Goal: Task Accomplishment & Management: Use online tool/utility

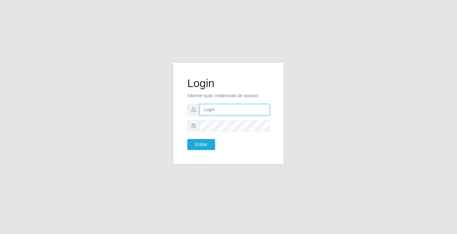
drag, startPoint x: 239, startPoint y: 106, endPoint x: 243, endPoint y: 107, distance: 4.7
click at [239, 106] on input "text" at bounding box center [235, 109] width 70 height 11
type input "[PERSON_NAME]"
click at [187, 139] on button "Entrar" at bounding box center [201, 144] width 28 height 11
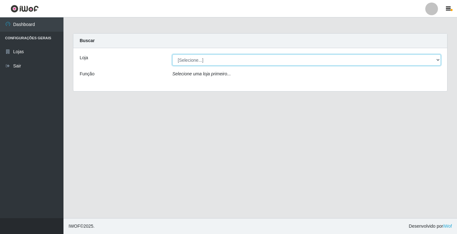
click at [280, 57] on select "[Selecione...] Ideal - Conceição" at bounding box center [306, 60] width 268 height 11
select select "231"
click at [172, 55] on select "[Selecione...] Ideal - Conceição" at bounding box center [306, 60] width 268 height 11
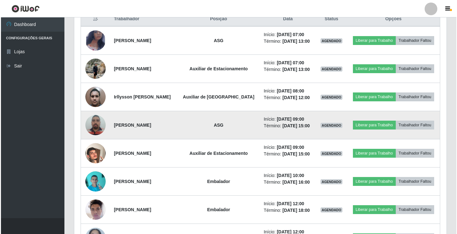
scroll to position [254, 0]
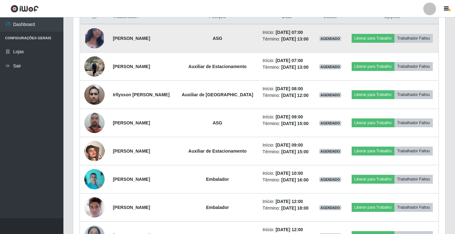
click at [92, 39] on img at bounding box center [94, 38] width 20 height 33
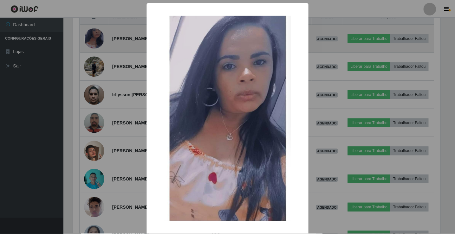
scroll to position [132, 369]
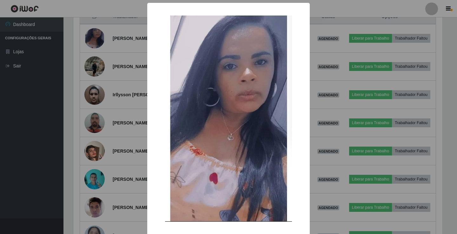
click at [96, 64] on div "× OK Cancel" at bounding box center [228, 117] width 457 height 234
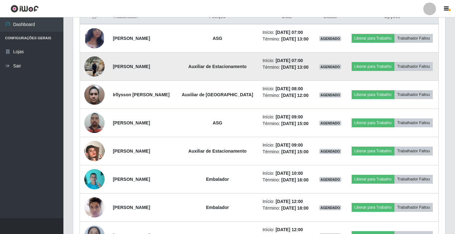
scroll to position [222, 0]
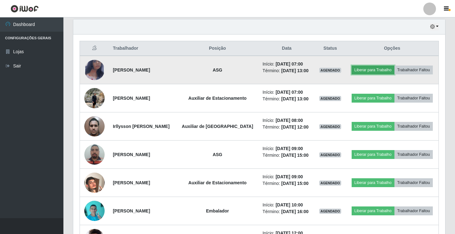
click at [357, 69] on button "Liberar para Trabalho" at bounding box center [373, 70] width 43 height 9
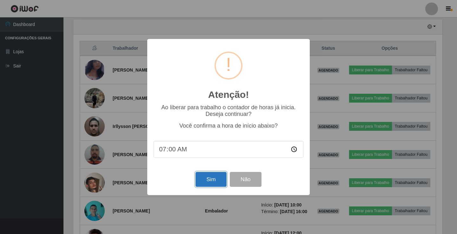
click at [209, 180] on button "Sim" at bounding box center [210, 179] width 31 height 15
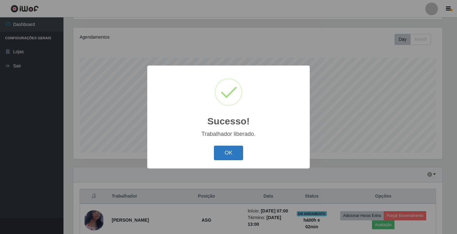
click at [228, 154] on button "OK" at bounding box center [229, 153] width 30 height 15
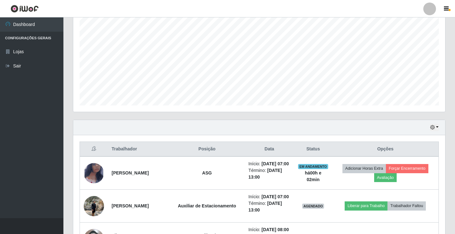
scroll to position [137, 0]
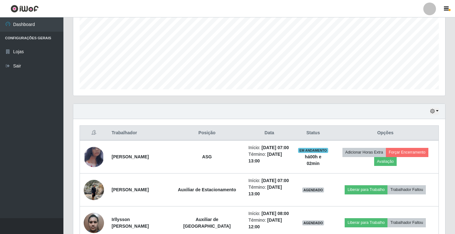
click at [426, 9] on div at bounding box center [429, 9] width 13 height 13
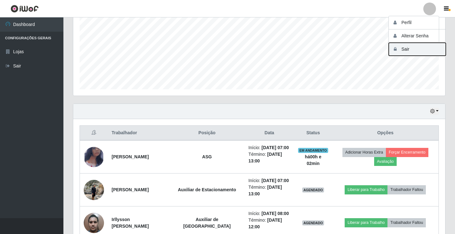
click at [426, 50] on button "Sair" at bounding box center [417, 49] width 57 height 13
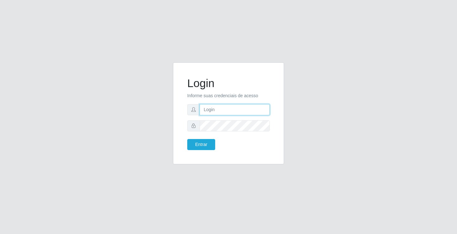
click at [213, 108] on input "text" at bounding box center [235, 109] width 70 height 11
type input "[PERSON_NAME]"
click at [187, 139] on button "Entrar" at bounding box center [201, 144] width 28 height 11
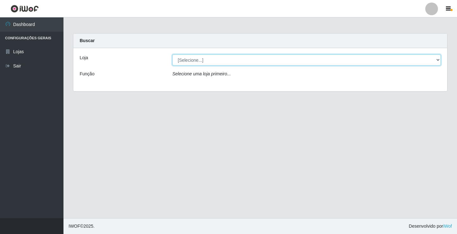
click at [180, 64] on select "[Selecione...] Ideal - Conceição" at bounding box center [306, 60] width 268 height 11
select select "231"
click at [172, 55] on select "[Selecione...] Ideal - Conceição" at bounding box center [306, 60] width 268 height 11
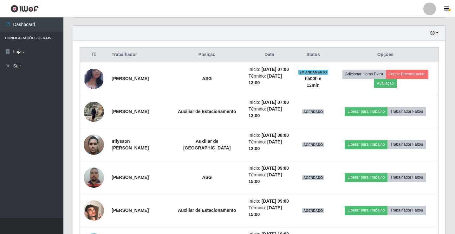
scroll to position [222, 0]
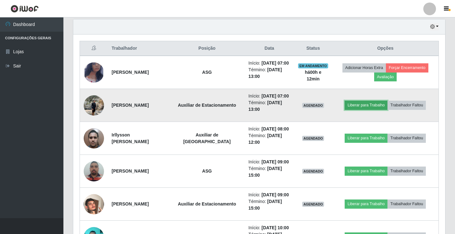
click at [357, 105] on button "Liberar para Trabalho" at bounding box center [366, 105] width 43 height 9
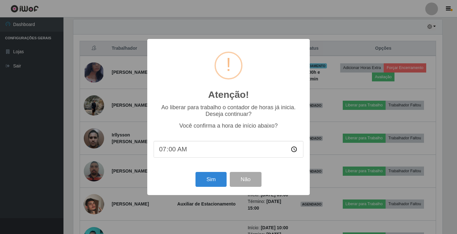
click at [170, 153] on input "07:00" at bounding box center [229, 149] width 150 height 17
type input "07:10"
click at [206, 182] on button "Sim" at bounding box center [210, 179] width 31 height 15
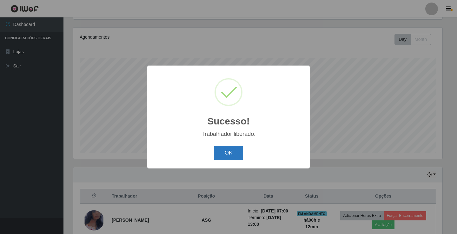
click at [235, 156] on button "OK" at bounding box center [229, 153] width 30 height 15
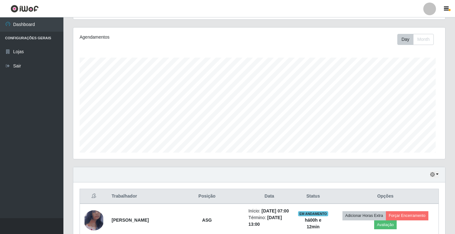
scroll to position [132, 372]
click at [431, 10] on div at bounding box center [429, 9] width 13 height 13
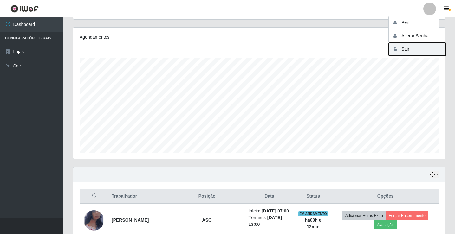
click at [418, 55] on button "Sair" at bounding box center [417, 49] width 57 height 13
